Goal: Task Accomplishment & Management: Manage account settings

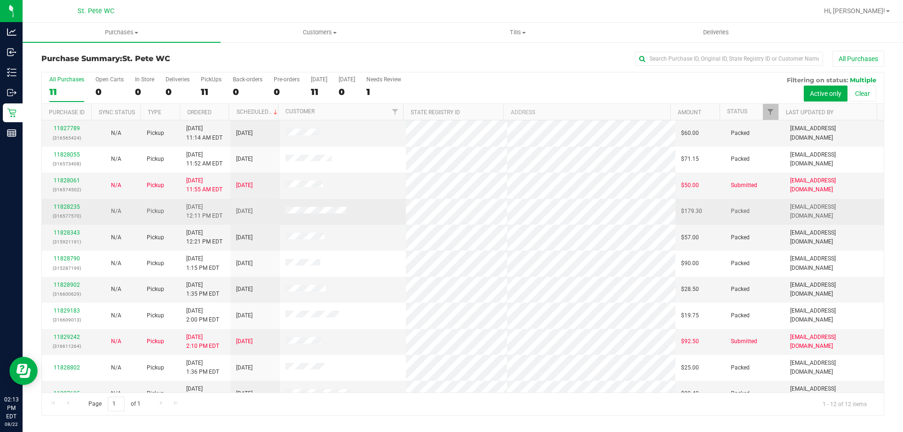
scroll to position [40, 0]
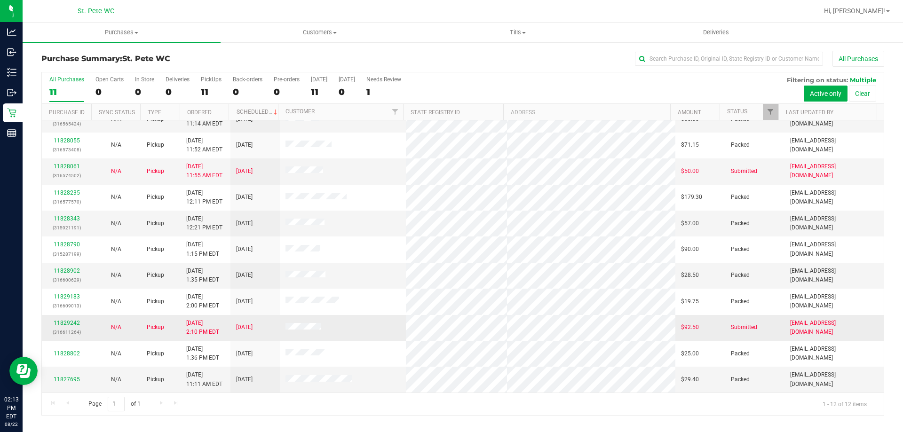
click at [62, 324] on link "11829242" at bounding box center [67, 323] width 26 height 7
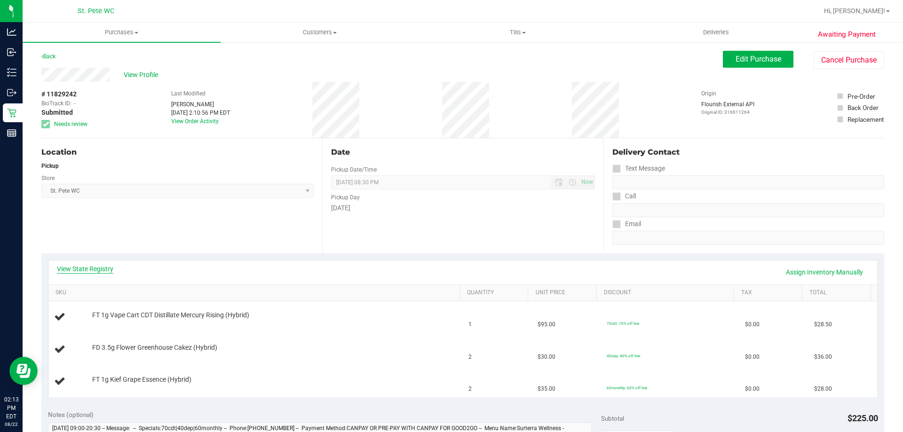
click at [85, 267] on link "View State Registry" at bounding box center [85, 268] width 56 height 9
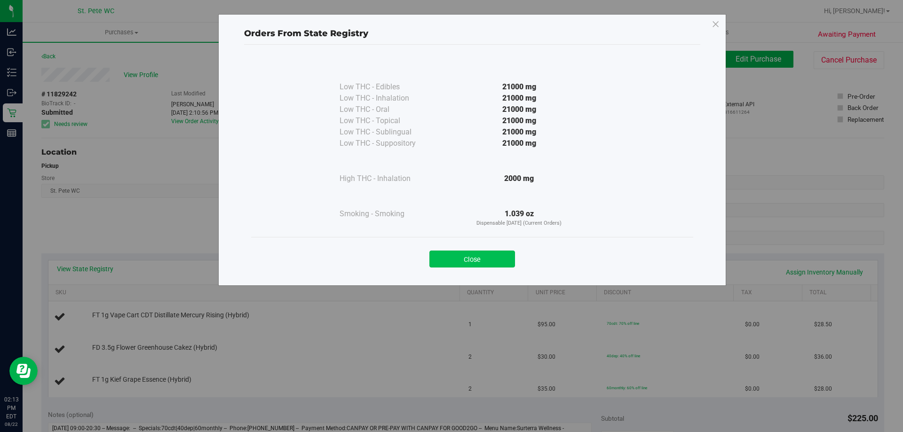
click at [439, 259] on button "Close" at bounding box center [472, 259] width 86 height 17
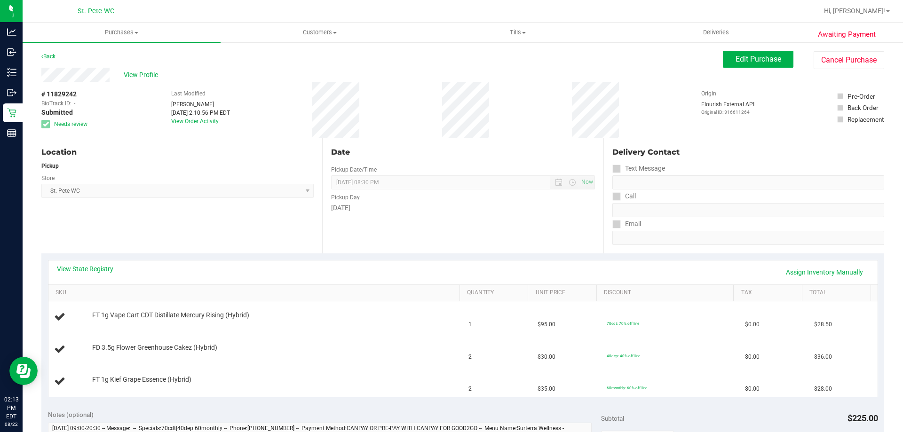
click at [117, 103] on div "# 11829242 BioTrack ID: - Submitted Needs review Last Modified Paul Micallef Au…" at bounding box center [462, 110] width 843 height 56
click at [51, 52] on div "Back" at bounding box center [48, 56] width 14 height 11
click at [51, 55] on link "Back" at bounding box center [48, 56] width 14 height 7
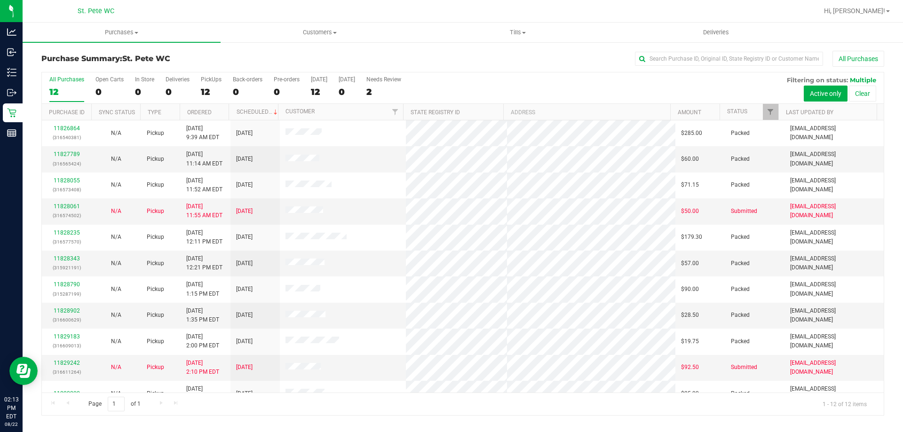
click at [415, 12] on div at bounding box center [492, 11] width 649 height 18
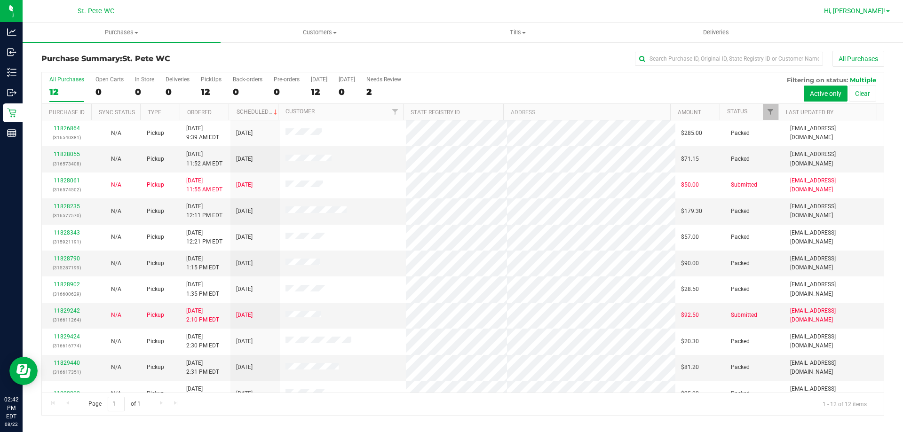
click at [888, 10] on span at bounding box center [888, 11] width 4 height 2
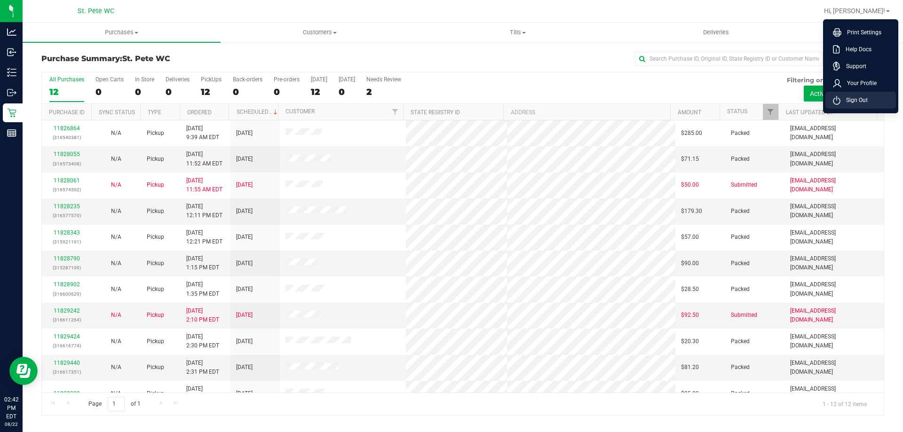
click at [855, 102] on span "Sign Out" at bounding box center [853, 99] width 27 height 9
